Goal: Task Accomplishment & Management: Manage account settings

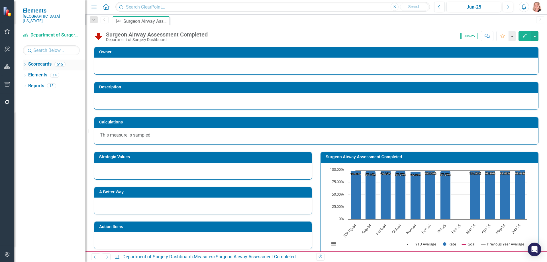
click at [24, 63] on icon "Dropdown" at bounding box center [25, 64] width 4 height 3
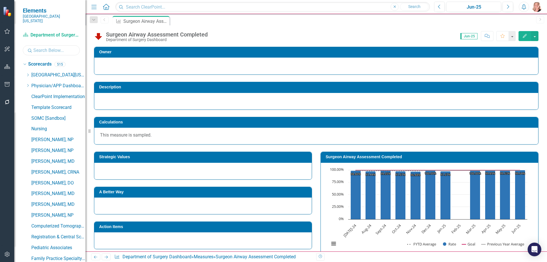
click at [38, 47] on input "text" at bounding box center [51, 50] width 57 height 10
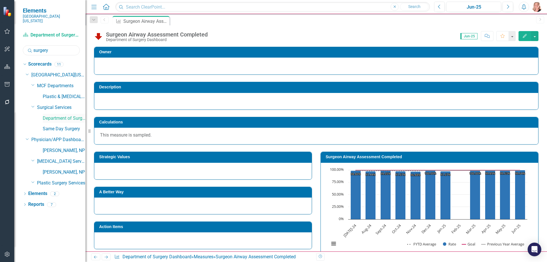
type input "surgery"
click at [59, 115] on link "Department of Surgery Dashboard" at bounding box center [64, 118] width 43 height 7
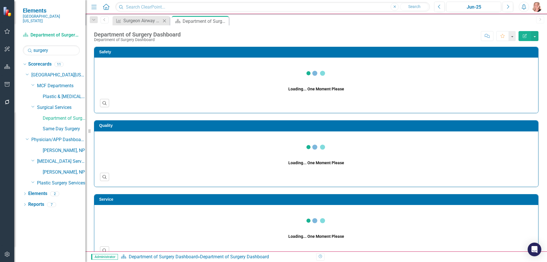
click at [165, 21] on icon "Close" at bounding box center [165, 21] width 6 height 5
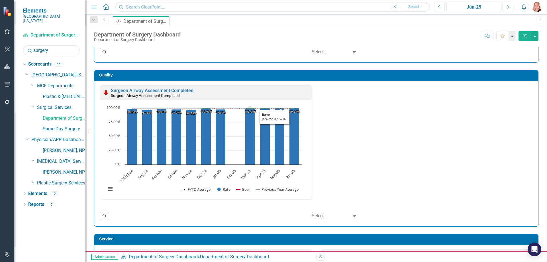
scroll to position [599, 0]
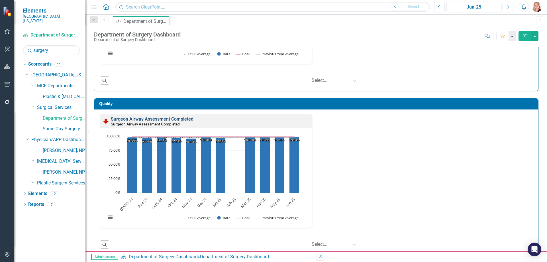
click at [188, 118] on link "Surgeon Airway Assessment Completed" at bounding box center [152, 118] width 83 height 5
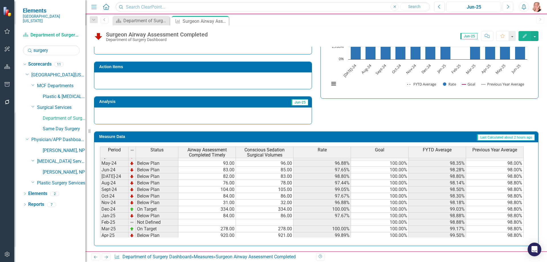
scroll to position [171, 0]
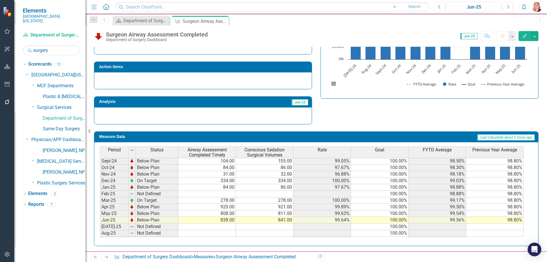
click at [226, 194] on tbody "[DATE]-23 Below Plan 73.00 74.00 98.65% 100.00% 98.65% 98.00% Aug-23 Below Plan…" at bounding box center [312, 168] width 424 height 204
type textarea "284"
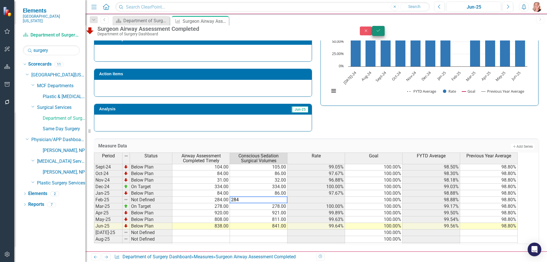
type textarea "284"
click at [385, 29] on button "Save" at bounding box center [378, 31] width 13 height 10
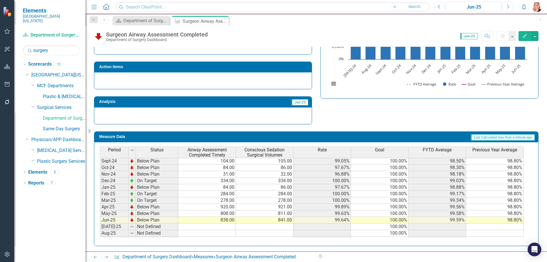
scroll to position [74, 0]
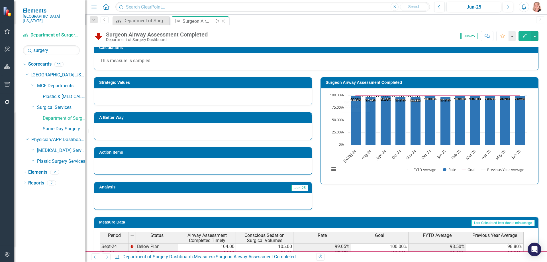
click at [224, 20] on icon "Close" at bounding box center [224, 21] width 6 height 5
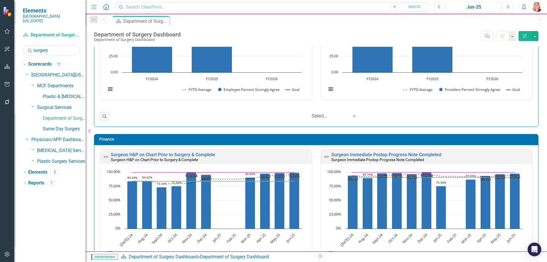
scroll to position [1100, 0]
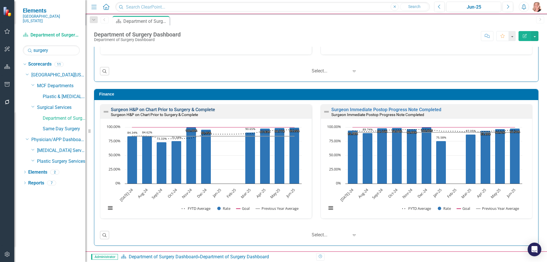
click at [207, 110] on link "Surgeon H&P on Chart Prior to Surgery & Complete" at bounding box center [163, 109] width 104 height 5
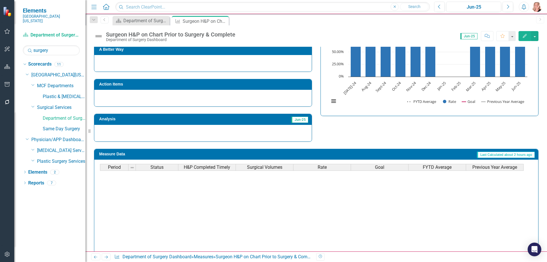
scroll to position [187, 0]
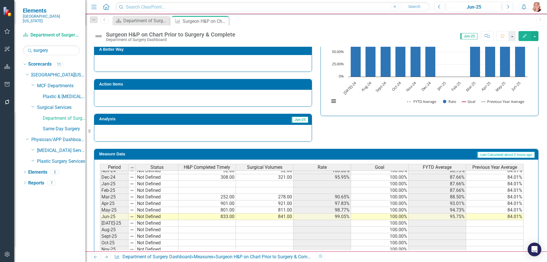
click at [218, 190] on td at bounding box center [207, 190] width 58 height 7
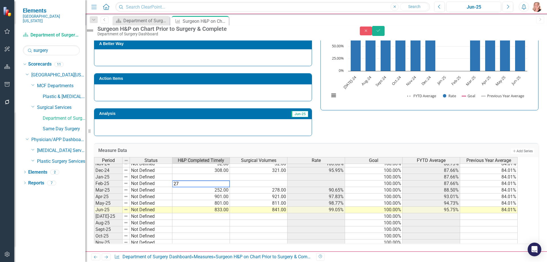
type textarea "279"
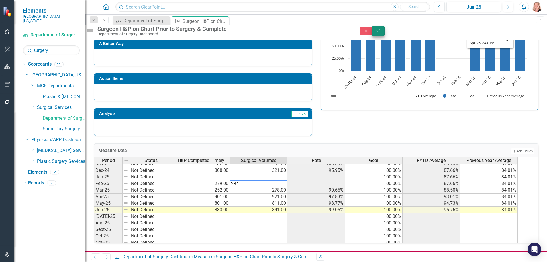
type textarea "284"
click at [381, 33] on icon "Save" at bounding box center [378, 31] width 5 height 4
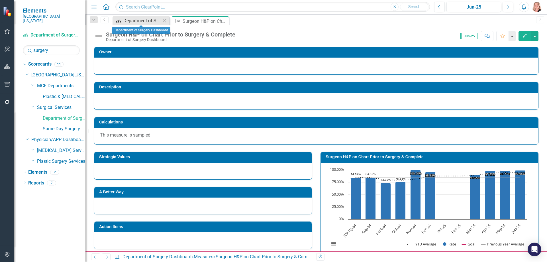
click at [141, 21] on div "Department of Surgery Dashboard" at bounding box center [142, 20] width 38 height 7
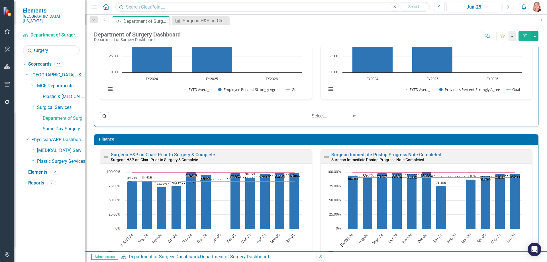
scroll to position [1100, 0]
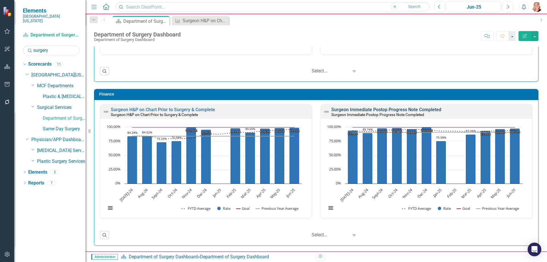
click at [421, 111] on link "Surgeon Immediate Postop Progress Note Completed" at bounding box center [387, 109] width 110 height 5
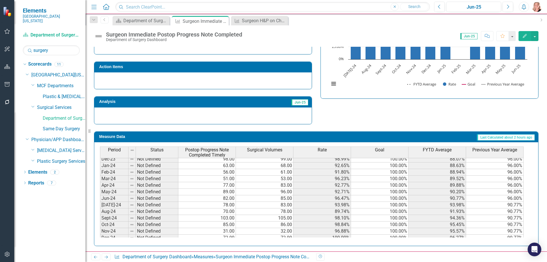
scroll to position [171, 0]
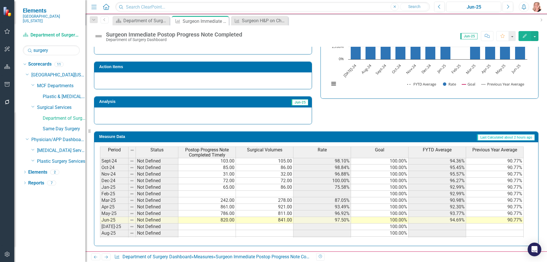
click at [216, 192] on tbody "[DATE]-23 Not Defined 61.00 74.00 82.43% 100.00% 82.43% 96.00% Aug-23 Not Defin…" at bounding box center [312, 168] width 424 height 204
type textarea "265"
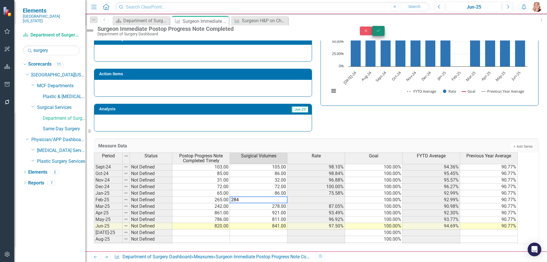
type textarea "284"
click at [381, 33] on icon "Save" at bounding box center [378, 31] width 5 height 4
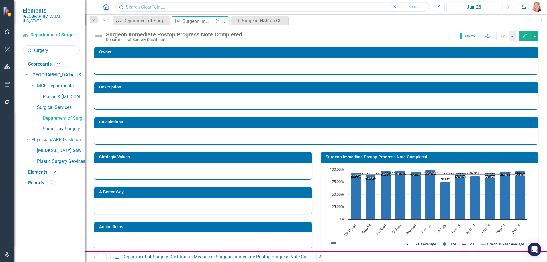
click at [224, 22] on icon "Close" at bounding box center [224, 21] width 6 height 5
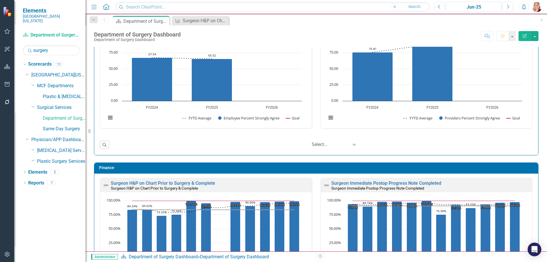
scroll to position [1100, 0]
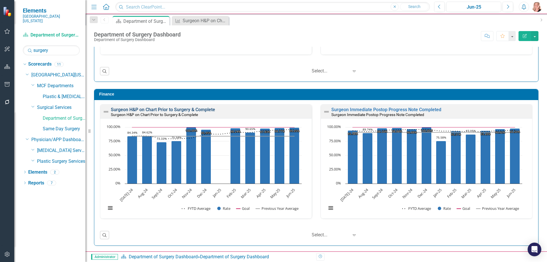
click at [194, 110] on link "Surgeon H&P on Chart Prior to Surgery & Complete" at bounding box center [163, 109] width 104 height 5
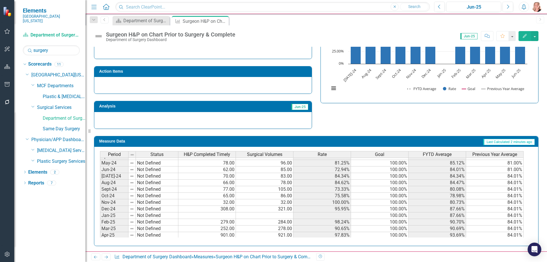
scroll to position [171, 0]
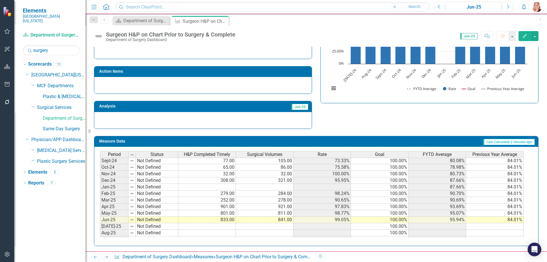
click at [224, 188] on tbody "[DATE]-23 Not Defined 73.00 74.00 98.65% 100.00% 98.65% 81.00% Aug-23 Not Defin…" at bounding box center [312, 168] width 424 height 204
click at [227, 187] on td at bounding box center [207, 187] width 58 height 7
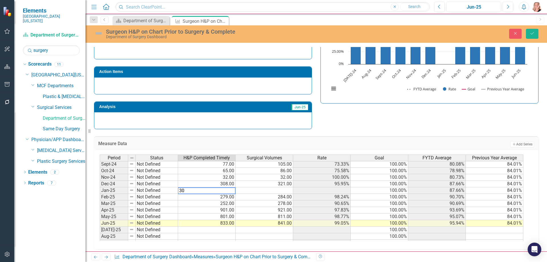
type textarea "307"
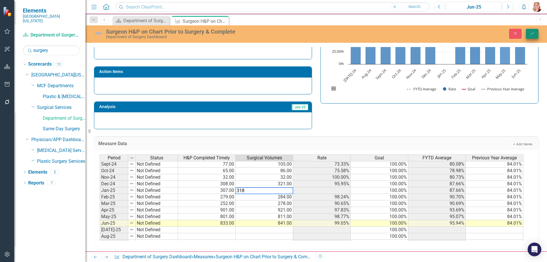
type textarea "318"
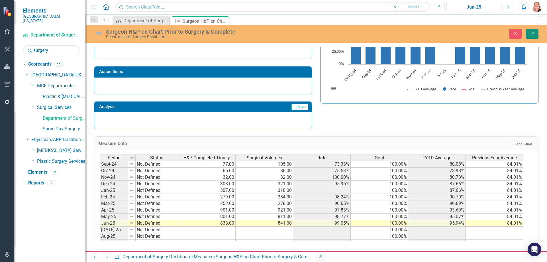
click at [529, 32] on button "Save" at bounding box center [532, 34] width 13 height 10
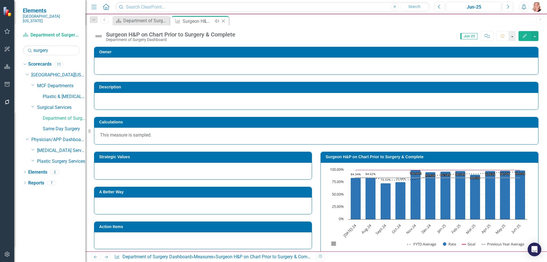
click at [224, 23] on icon "Close" at bounding box center [224, 21] width 6 height 5
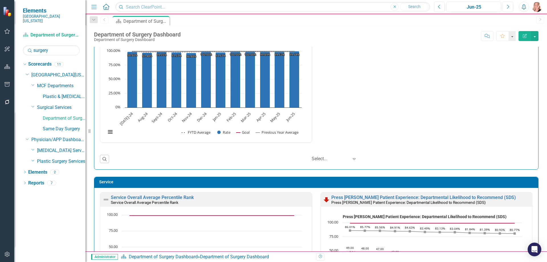
scroll to position [798, 0]
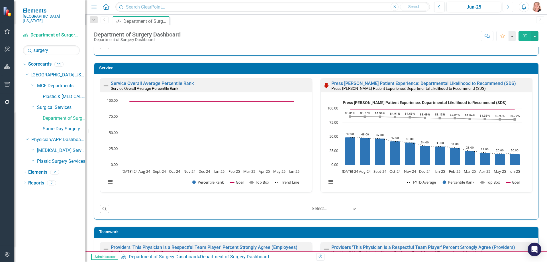
click at [509, 10] on button "Next" at bounding box center [508, 7] width 11 height 10
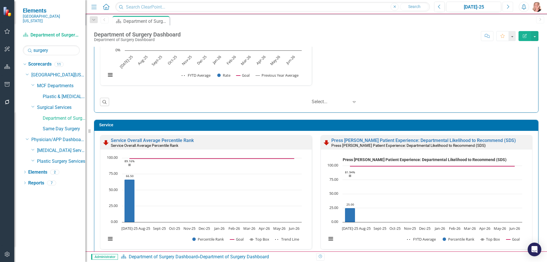
scroll to position [798, 0]
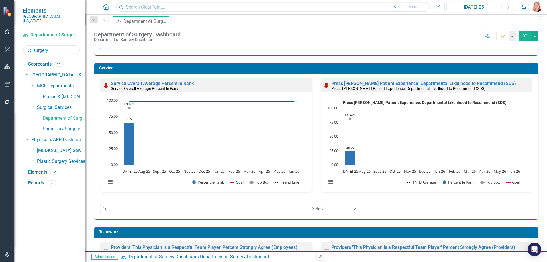
click at [391, 202] on div "Service Overall Average Percentile Rank Service Overall Average Percentile Rank…" at bounding box center [316, 146] width 433 height 136
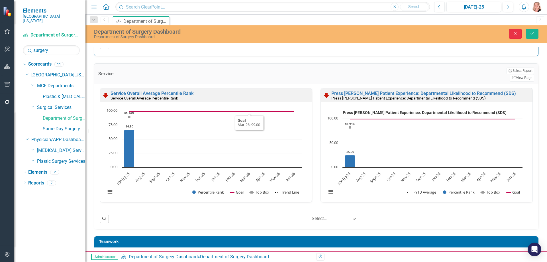
click at [513, 34] on icon "Close" at bounding box center [515, 33] width 5 height 4
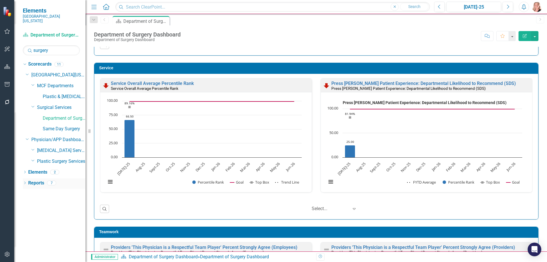
click at [34, 180] on link "Reports" at bounding box center [36, 183] width 16 height 7
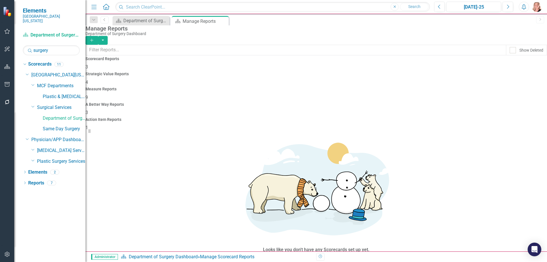
click at [88, 95] on span "9" at bounding box center [87, 97] width 3 height 5
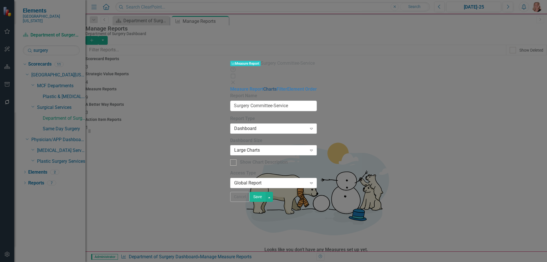
click at [263, 86] on link "Charts" at bounding box center [269, 88] width 13 height 5
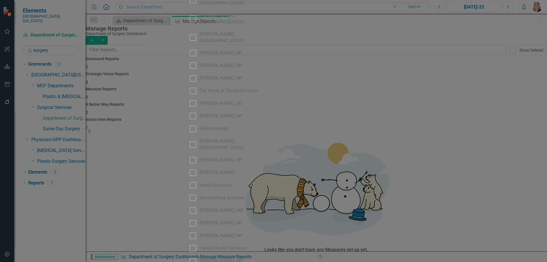
scroll to position [1597, 0]
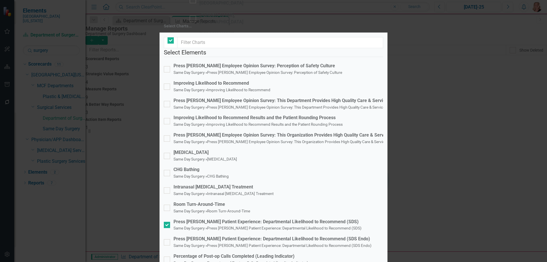
checkbox input "false"
click at [191, 219] on div "Press [PERSON_NAME] Patient Experience: Departmental Likelihood to Recommend (S…" at bounding box center [268, 222] width 188 height 7
click at [168, 222] on input "Press Ganey Patient Experience: Departmental Likelihood to Recommend (SDS) Same…" at bounding box center [166, 224] width 4 height 4
checkbox input "false"
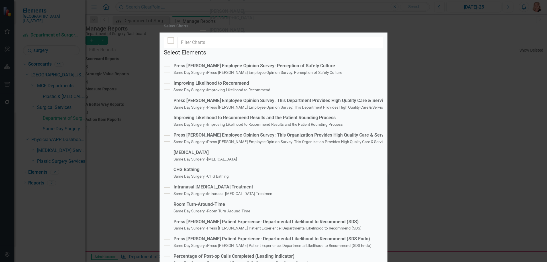
checkbox input "true"
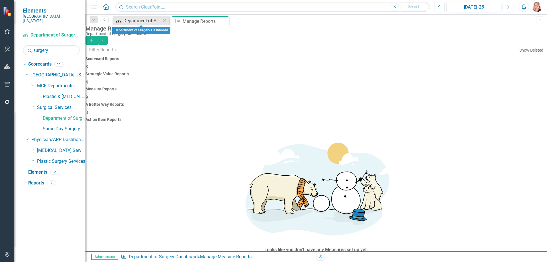
click at [144, 21] on div "Department of Surgery Dashboard" at bounding box center [142, 20] width 38 height 7
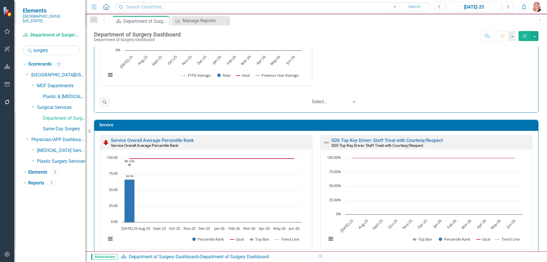
scroll to position [770, 0]
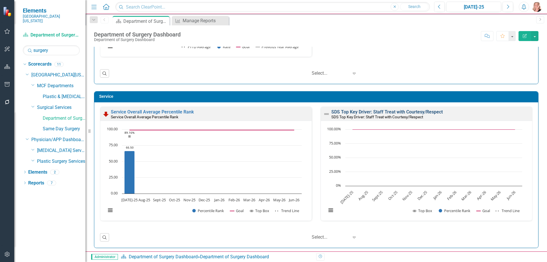
click at [389, 112] on link "SDS Top Key Driver: Staff Treat with Courtesy/Respect" at bounding box center [387, 111] width 111 height 5
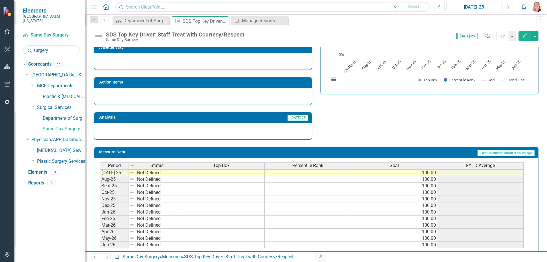
scroll to position [165, 0]
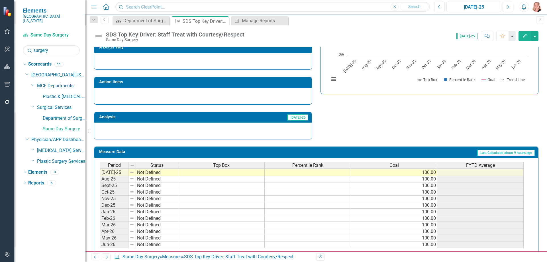
click at [230, 169] on td at bounding box center [221, 172] width 86 height 7
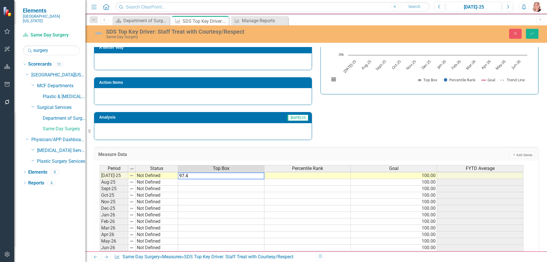
type textarea "97.48"
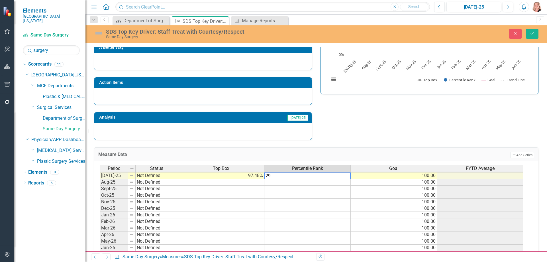
type textarea "29"
click at [533, 36] on button "Save" at bounding box center [532, 34] width 13 height 10
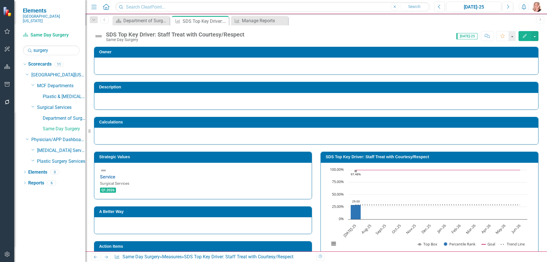
click at [527, 37] on icon "Edit" at bounding box center [525, 36] width 5 height 4
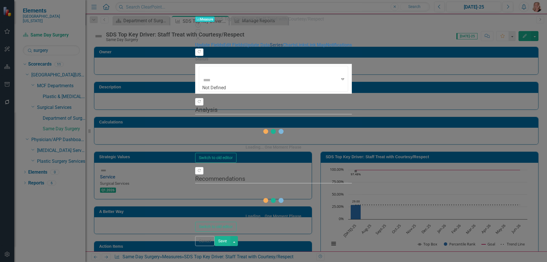
click at [270, 48] on link "Series" at bounding box center [276, 44] width 13 height 5
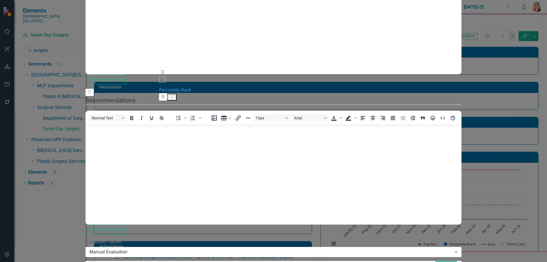
scroll to position [0, 0]
drag, startPoint x: 167, startPoint y: 80, endPoint x: 168, endPoint y: 64, distance: 15.4
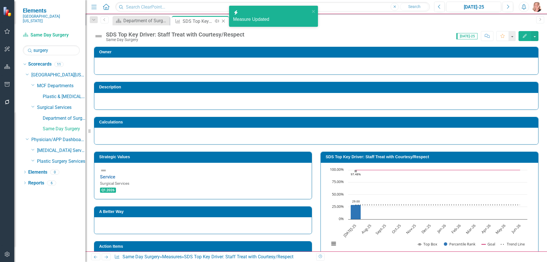
click at [224, 21] on icon "Close" at bounding box center [224, 21] width 6 height 5
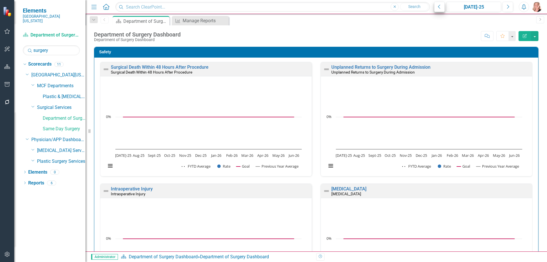
drag, startPoint x: 439, startPoint y: 7, endPoint x: 533, endPoint y: 99, distance: 131.9
click at [439, 7] on icon "Previous" at bounding box center [439, 6] width 3 height 5
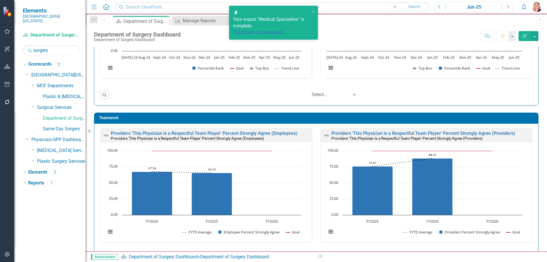
scroll to position [798, 0]
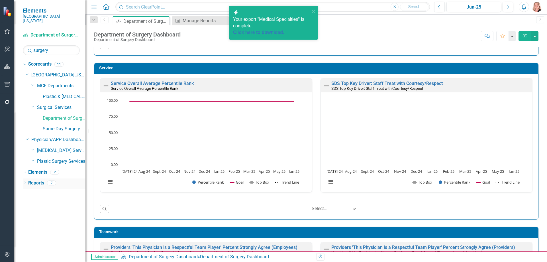
click at [39, 180] on link "Reports" at bounding box center [36, 183] width 16 height 7
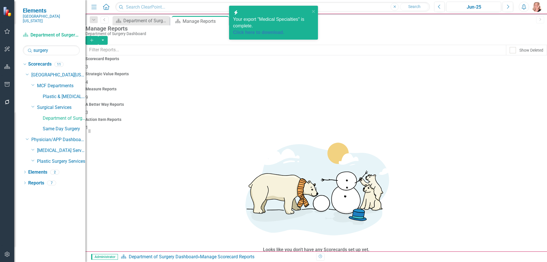
click at [88, 95] on span "9" at bounding box center [87, 97] width 3 height 5
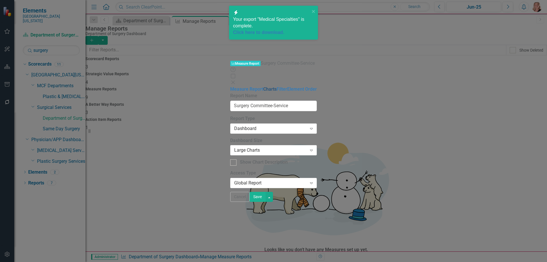
click at [263, 86] on link "Charts" at bounding box center [269, 88] width 13 height 5
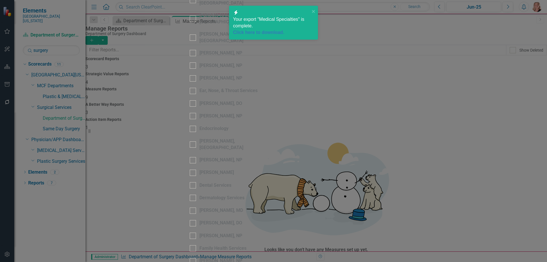
scroll to position [1511, 0]
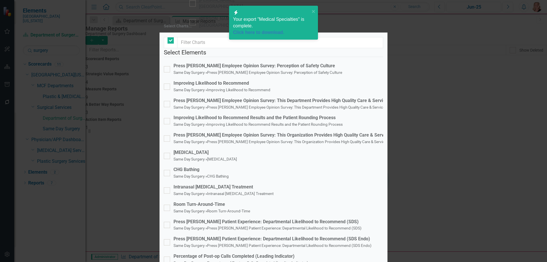
checkbox input "false"
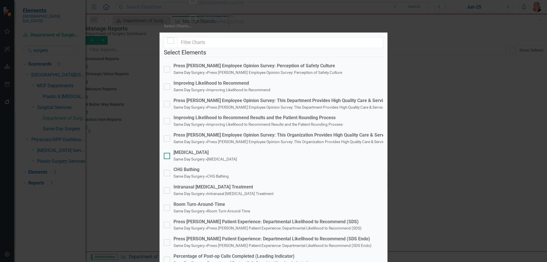
scroll to position [106, 0]
click at [215, 219] on div "Press [PERSON_NAME] Patient Experience: Departmental Likelihood to Recommend (S…" at bounding box center [268, 222] width 188 height 7
click at [168, 222] on input "Press Ganey Patient Experience: Departmental Likelihood to Recommend (SDS) Same…" at bounding box center [166, 224] width 4 height 4
checkbox input "true"
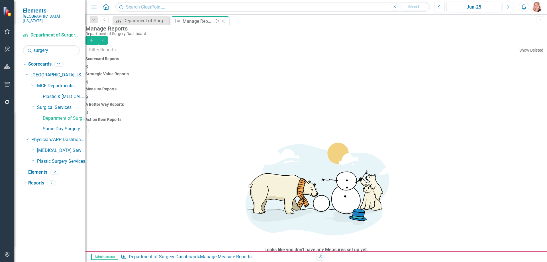
click at [223, 21] on icon "Close" at bounding box center [224, 21] width 6 height 5
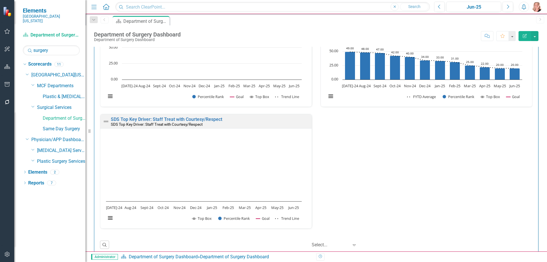
scroll to position [770, 0]
